Goal: Transaction & Acquisition: Purchase product/service

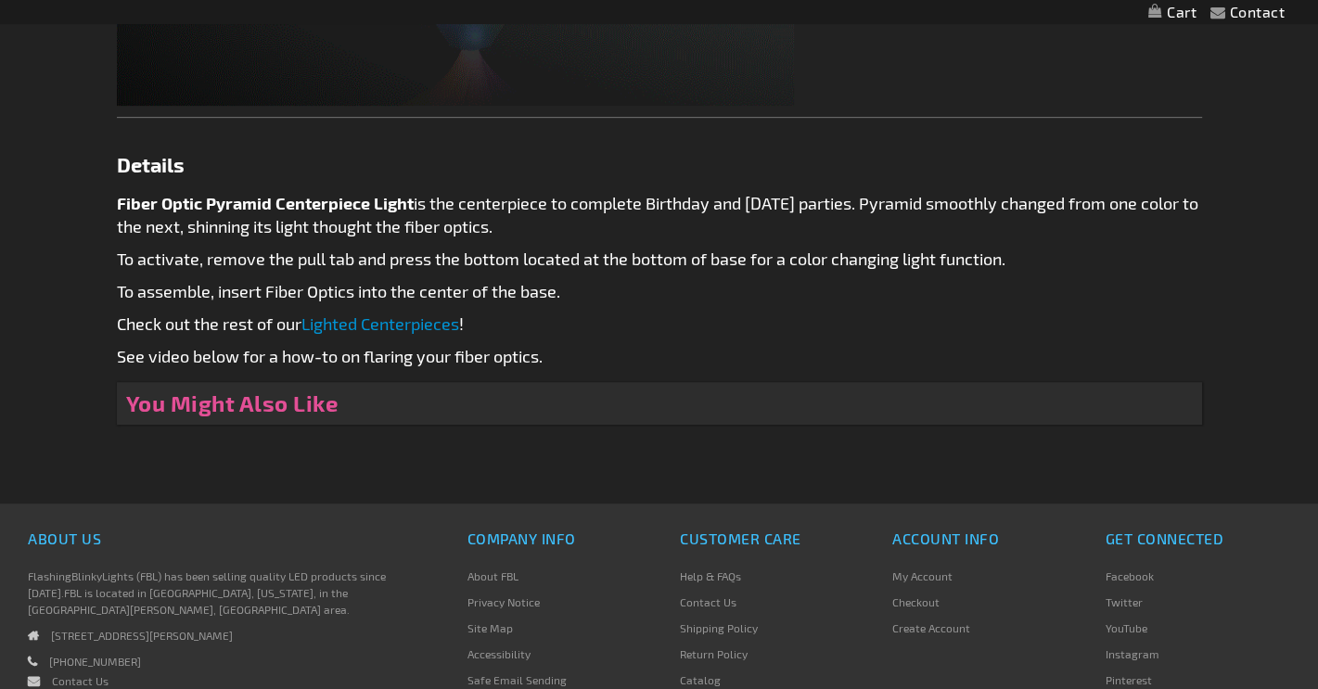
scroll to position [928, 0]
